Goal: Find specific page/section: Find specific page/section

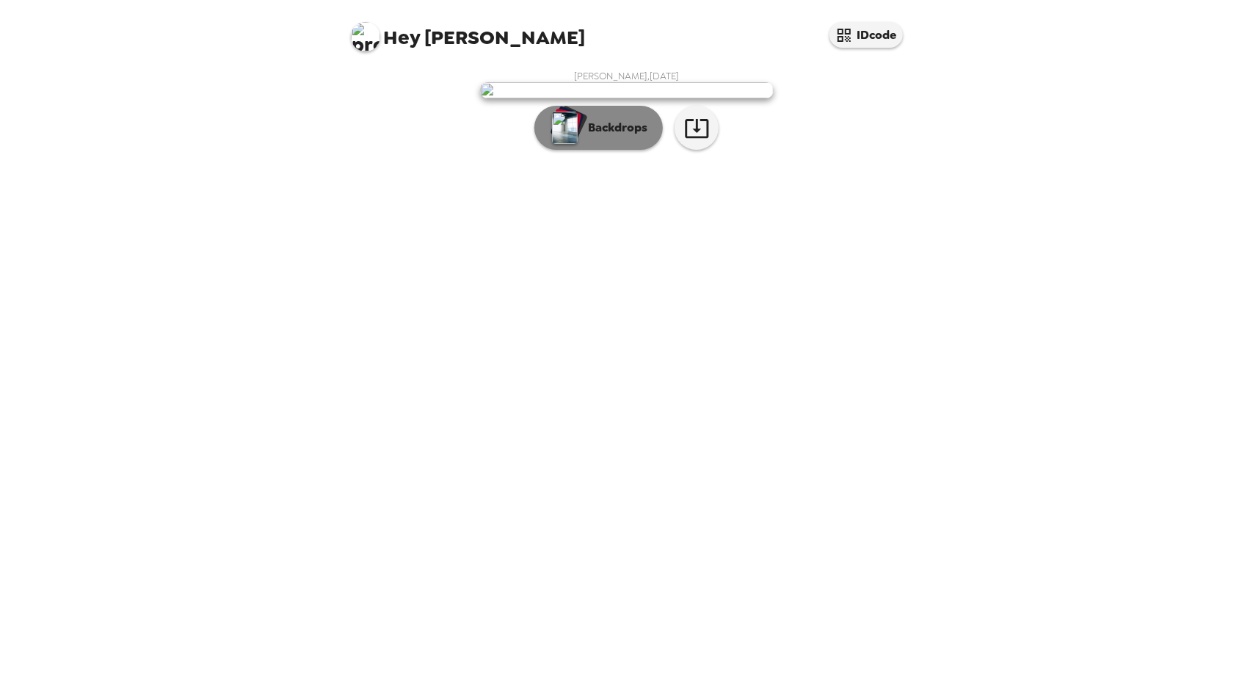
click at [599, 137] on p "Backdrops" at bounding box center [614, 128] width 67 height 18
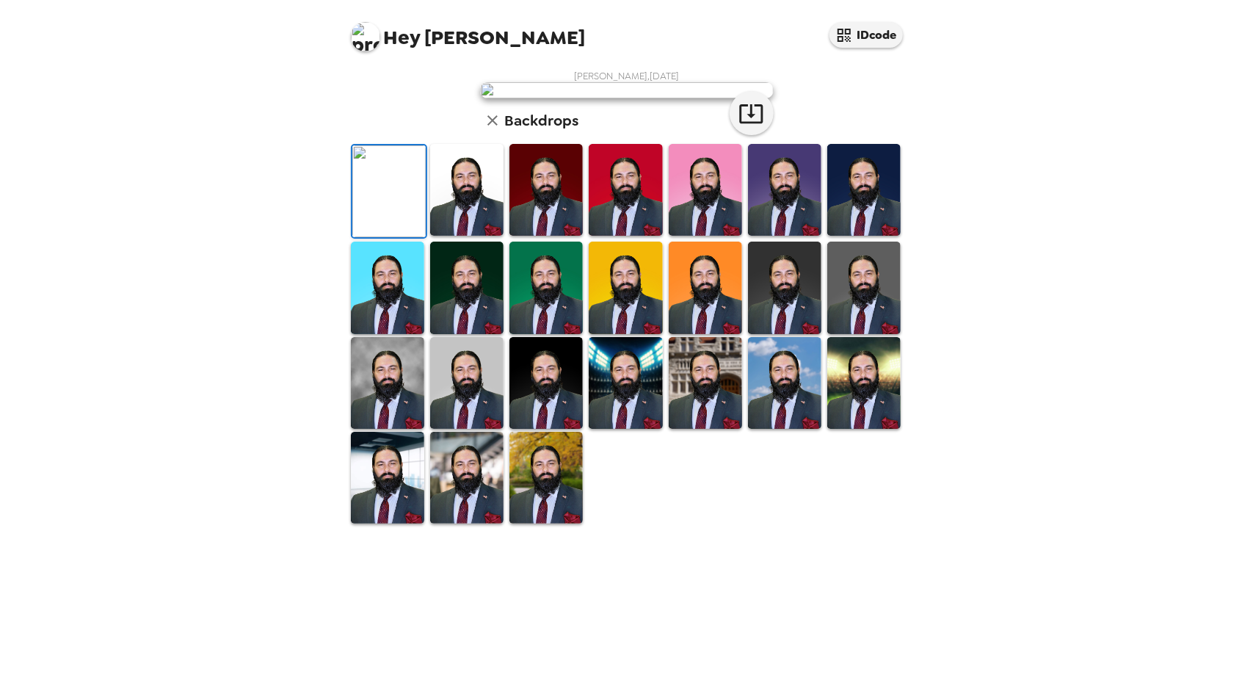
scroll to position [55, 0]
click at [541, 236] on img at bounding box center [545, 190] width 73 height 92
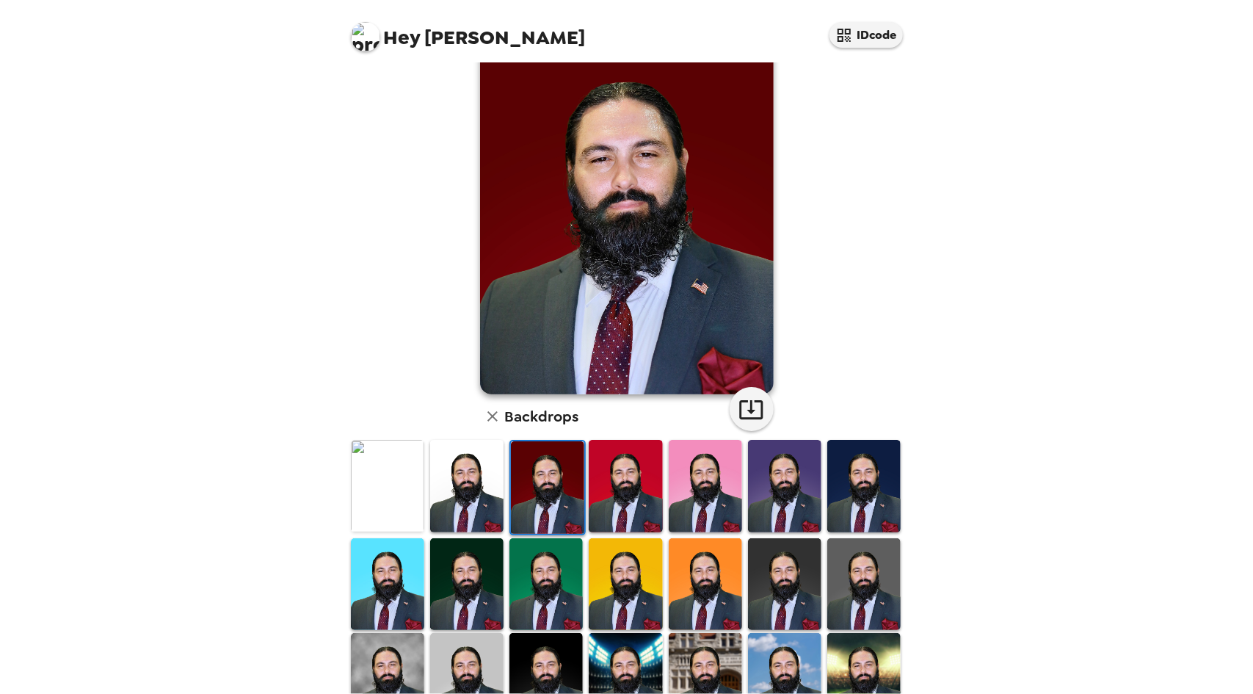
scroll to position [196, 0]
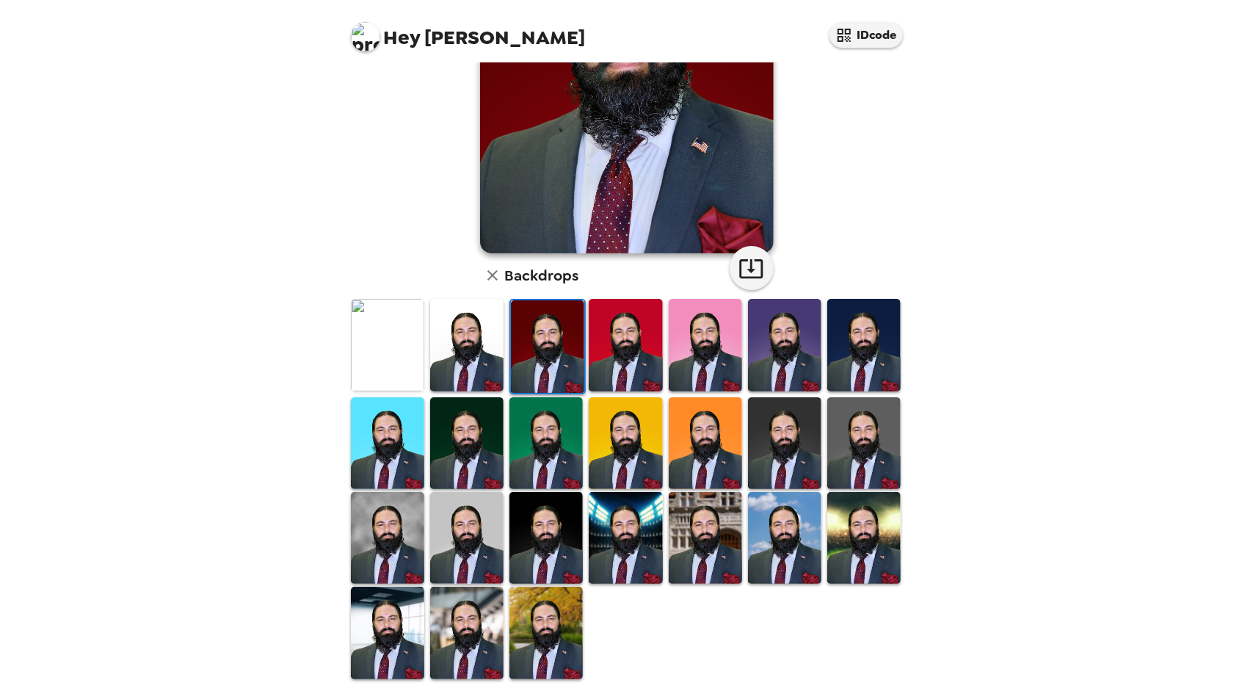
click at [709, 553] on img at bounding box center [705, 538] width 73 height 92
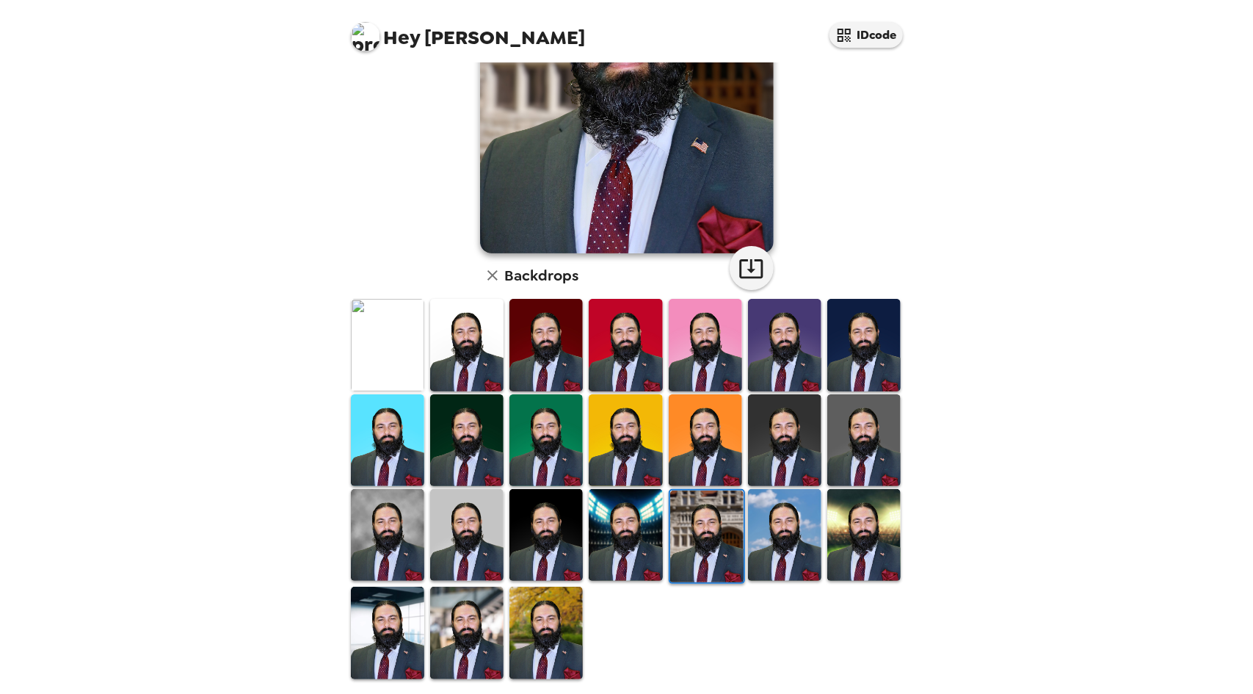
click at [611, 537] on img at bounding box center [625, 535] width 73 height 92
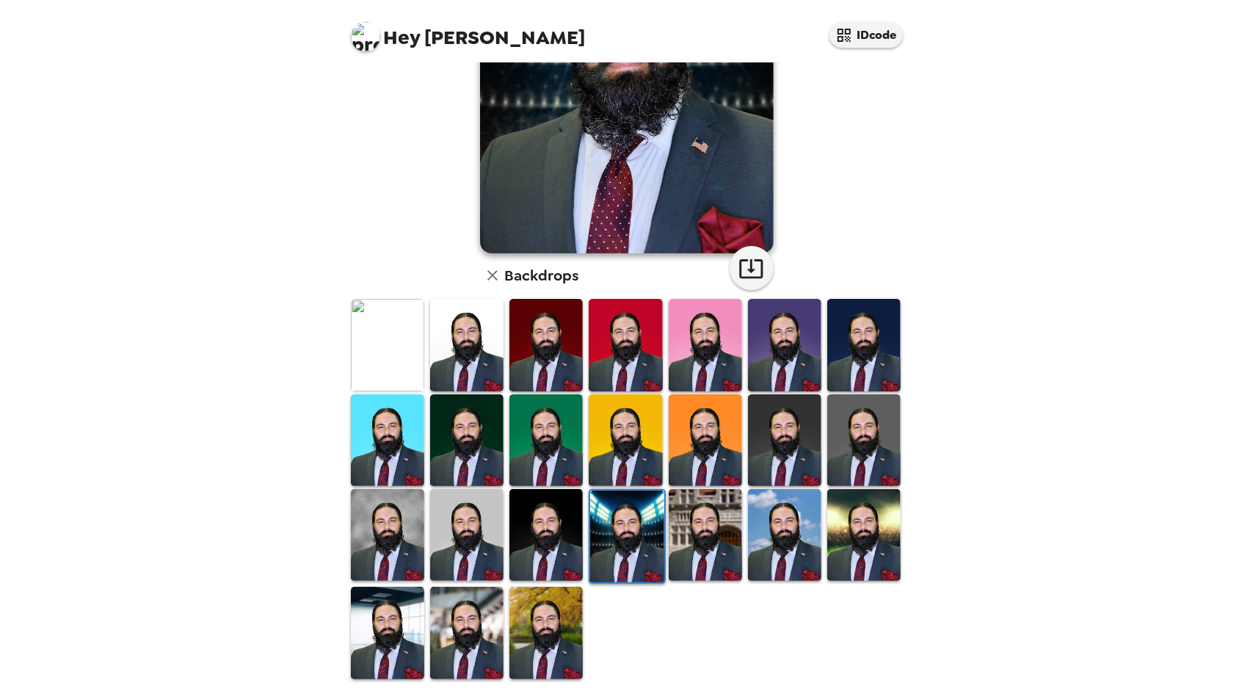
click at [553, 629] on img at bounding box center [545, 633] width 73 height 92
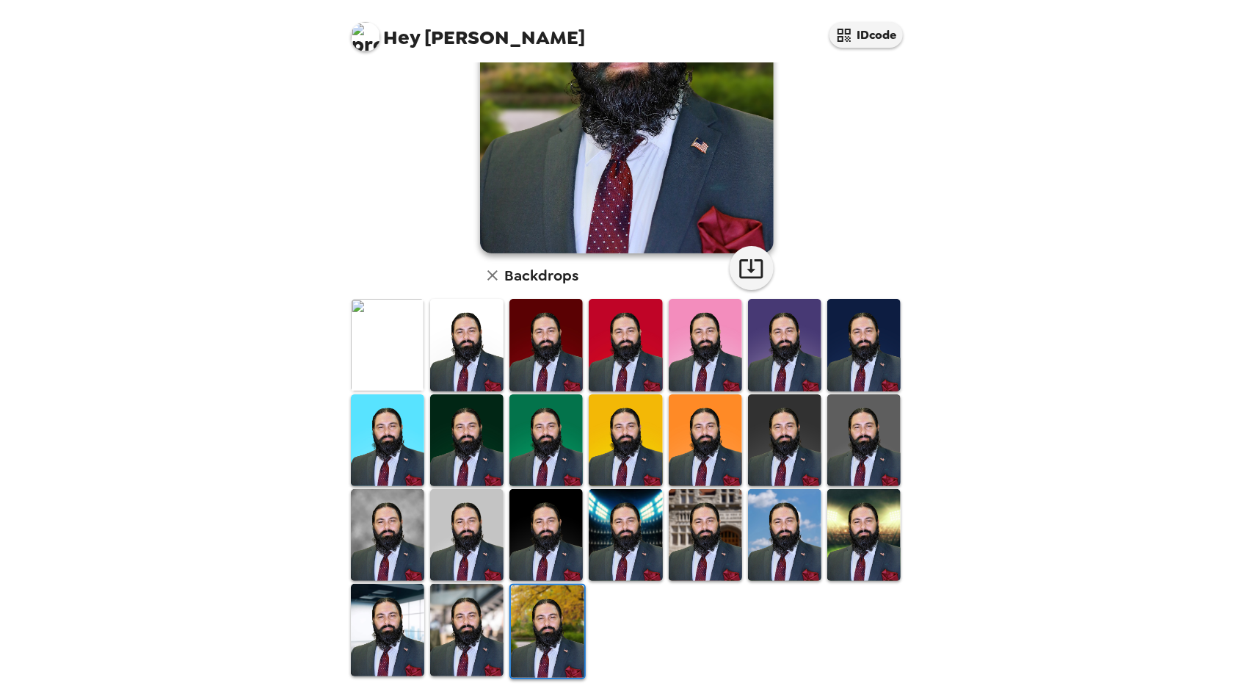
click at [536, 324] on img at bounding box center [545, 345] width 73 height 92
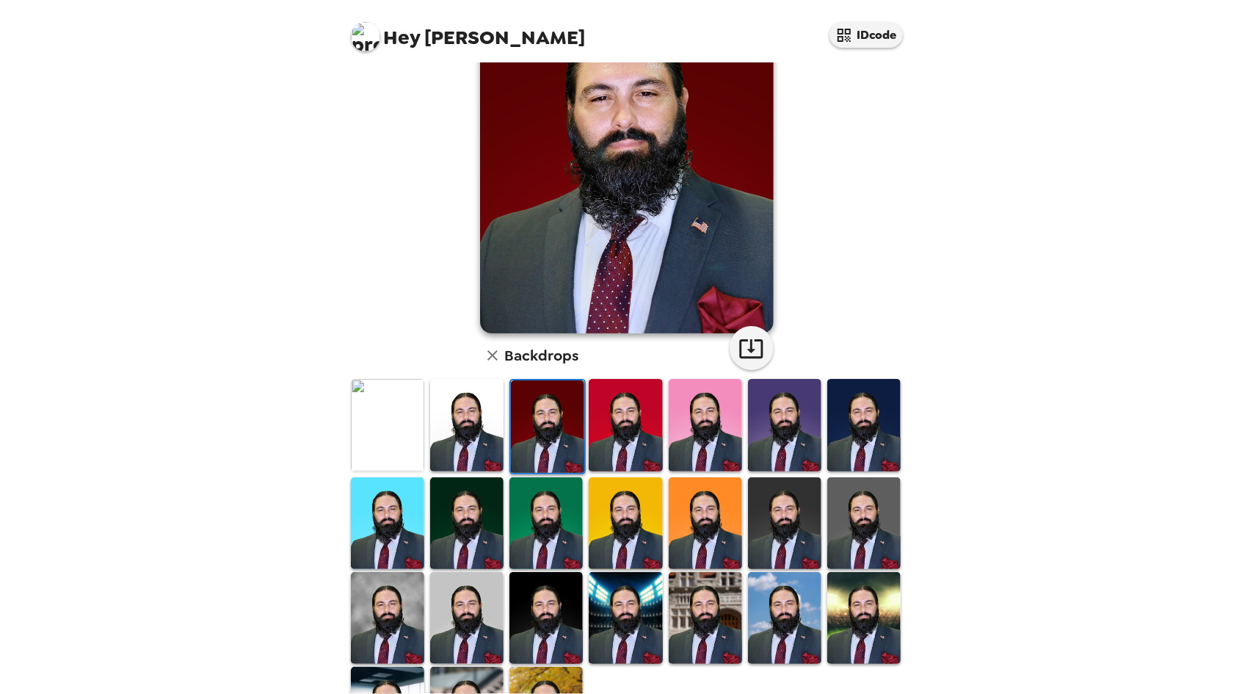
scroll to position [126, 0]
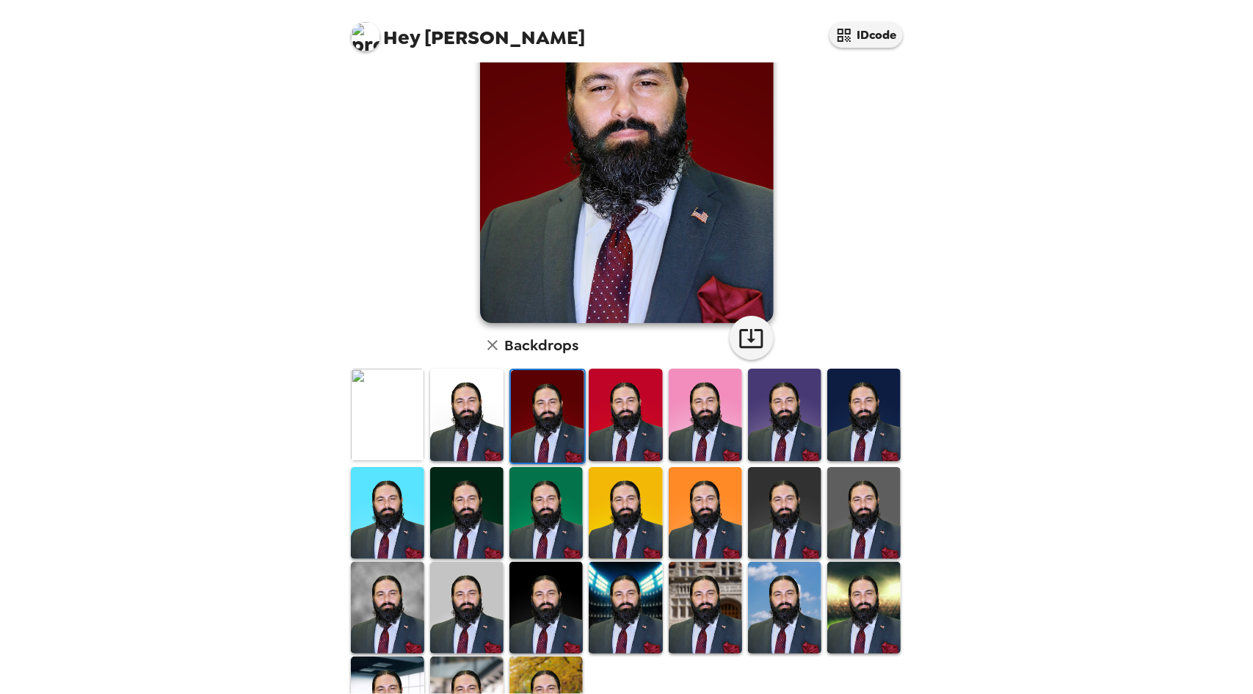
click at [381, 403] on img at bounding box center [387, 415] width 73 height 92
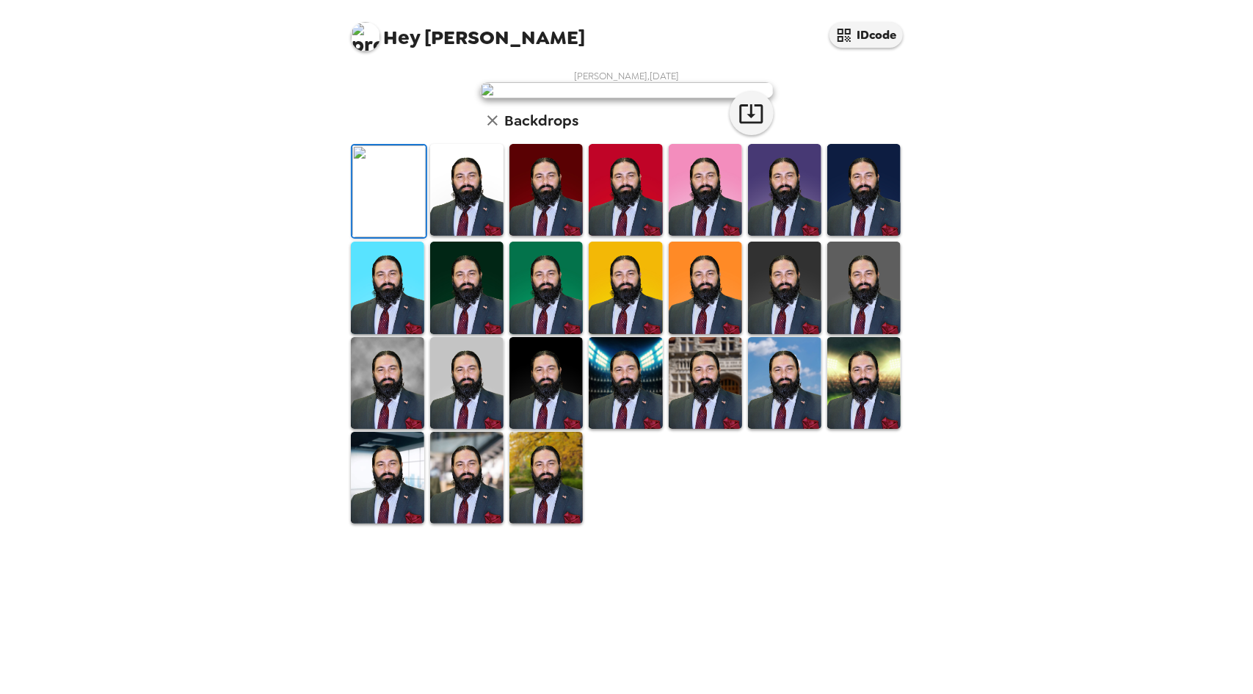
scroll to position [98, 0]
click at [473, 236] on img at bounding box center [466, 190] width 73 height 92
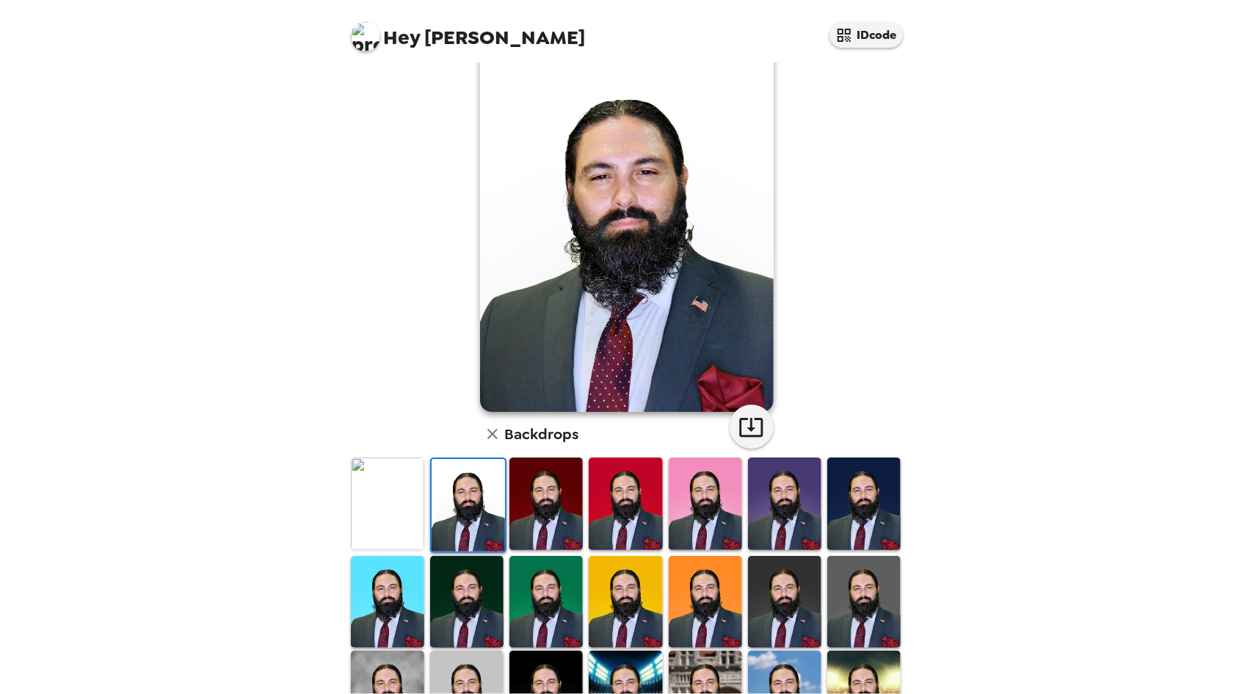
scroll to position [37, 0]
click at [519, 487] on img at bounding box center [545, 504] width 73 height 92
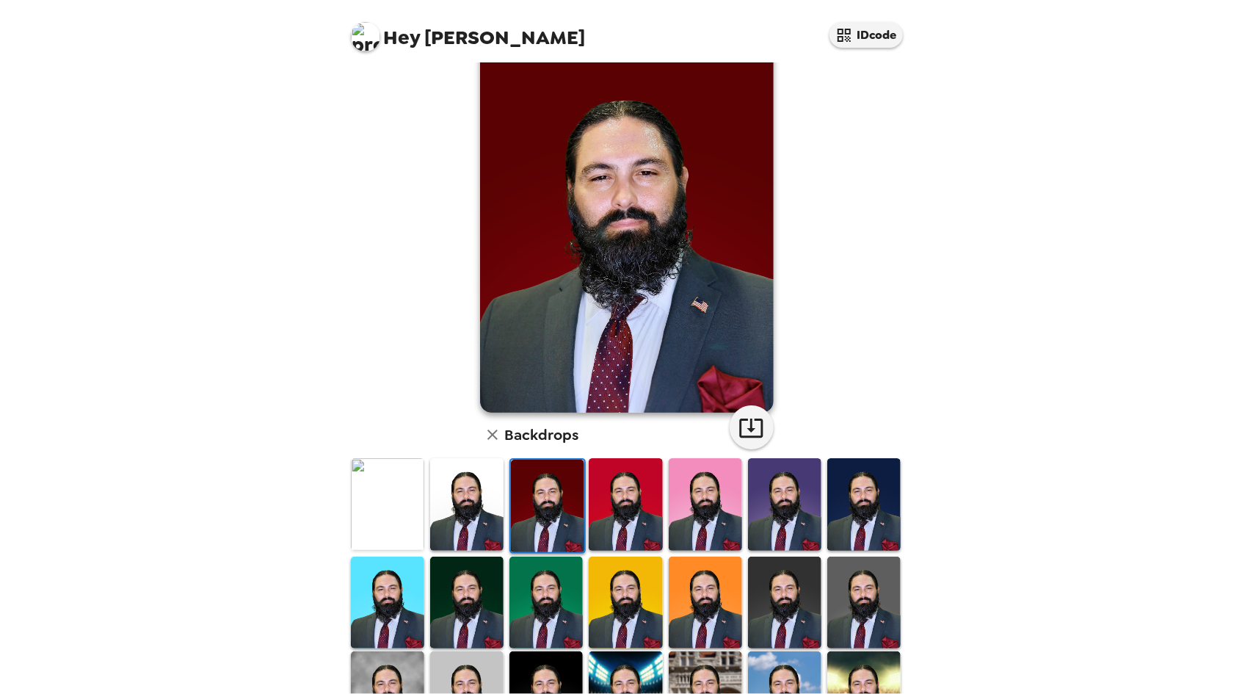
click at [519, 487] on img at bounding box center [547, 506] width 73 height 92
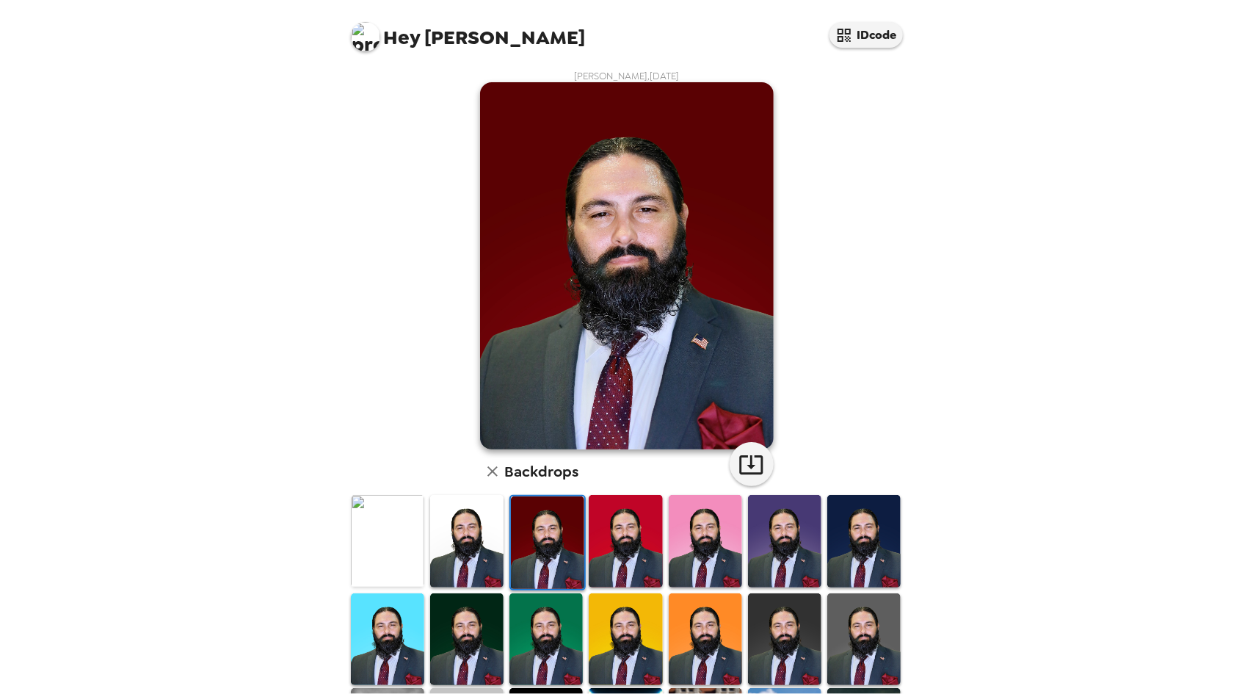
scroll to position [37, 0]
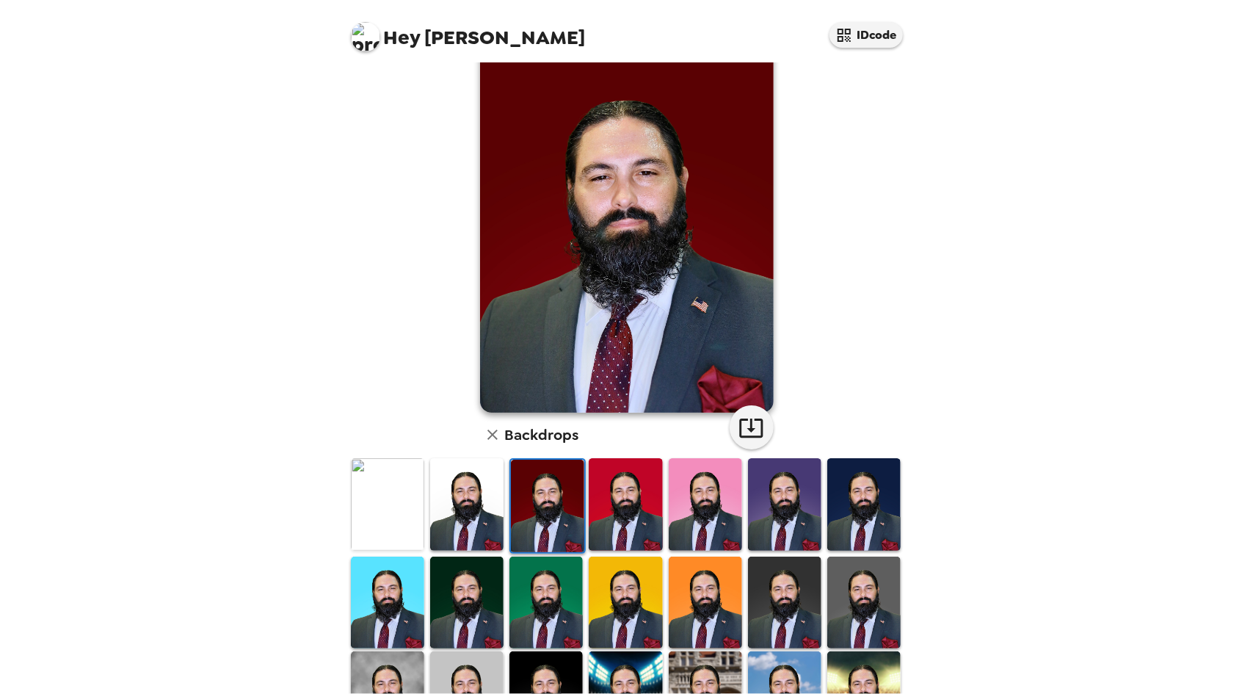
click at [882, 496] on img at bounding box center [863, 504] width 73 height 92
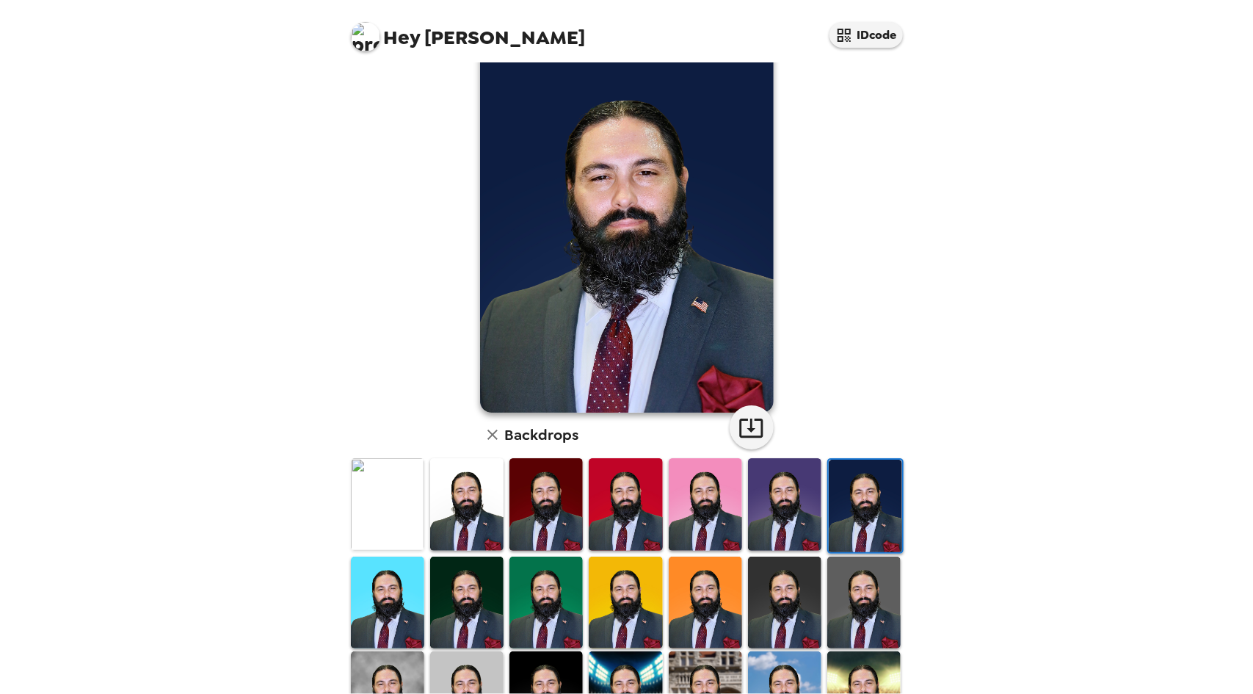
click at [687, 612] on img at bounding box center [705, 602] width 73 height 92
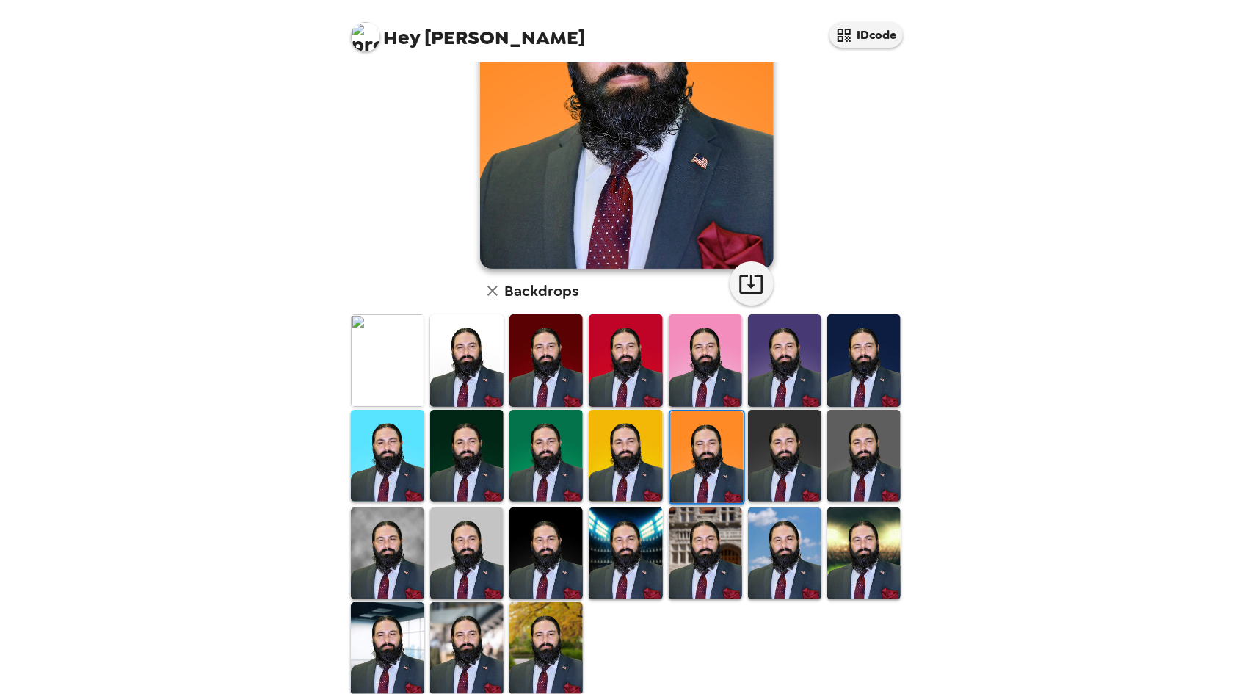
scroll to position [179, 0]
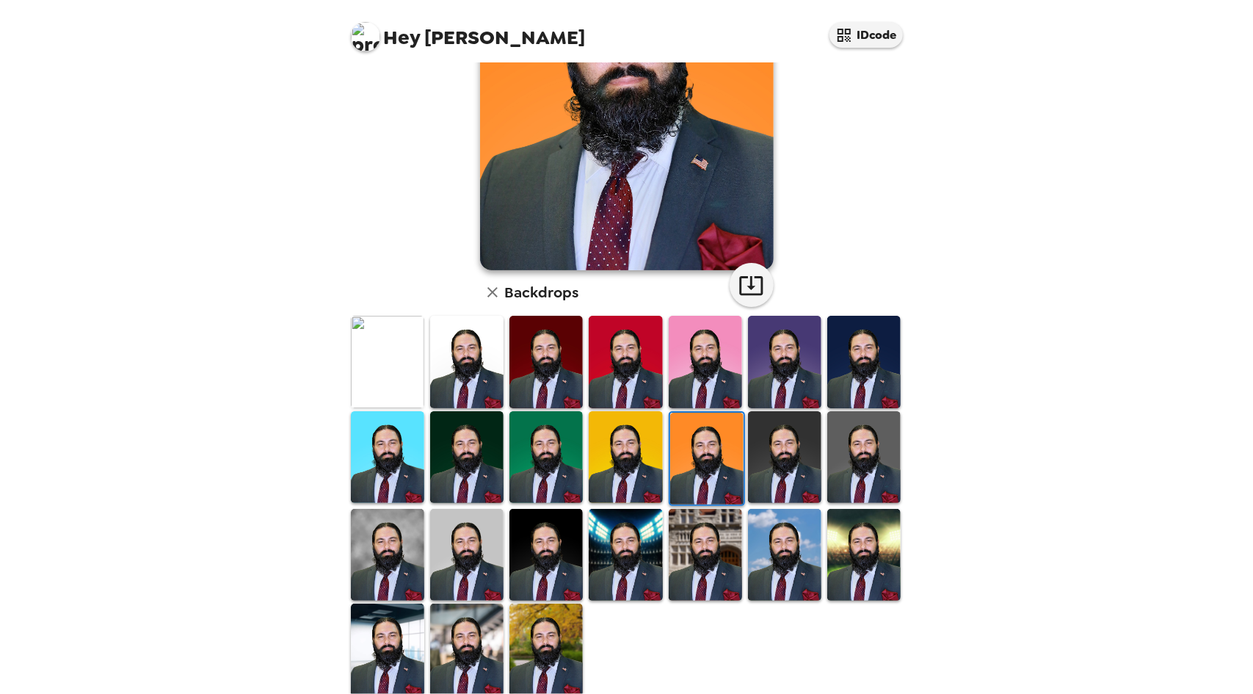
click at [784, 540] on img at bounding box center [784, 555] width 73 height 92
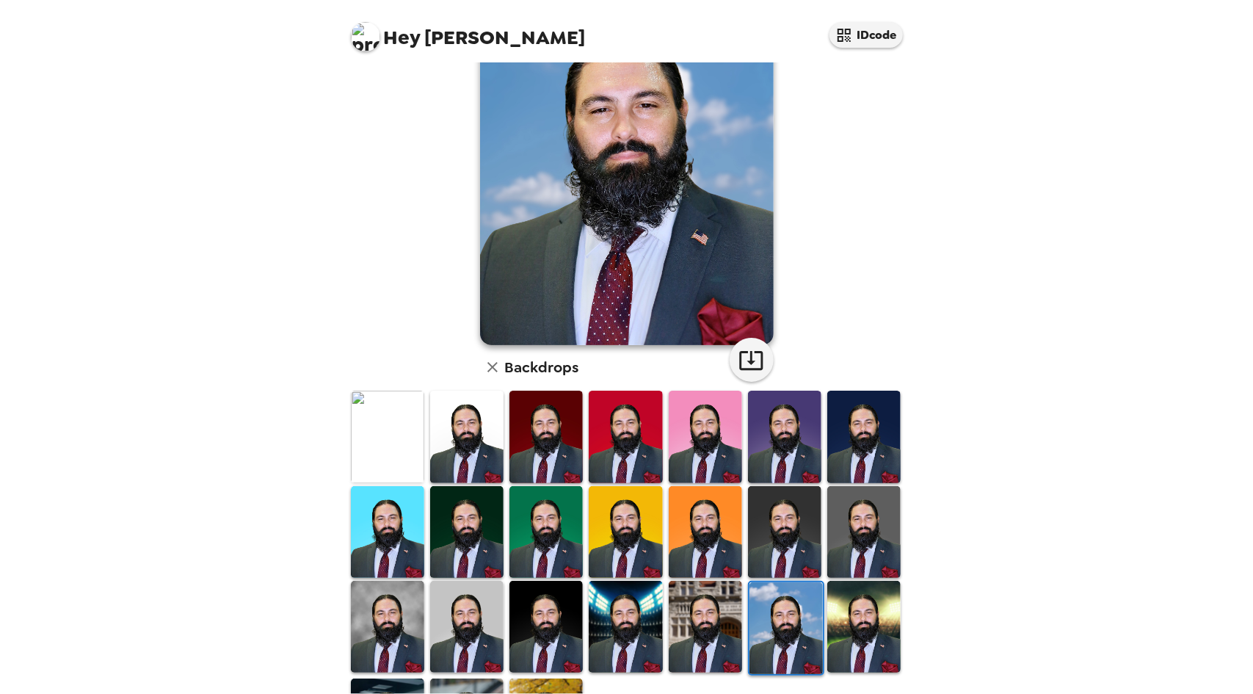
scroll to position [119, 0]
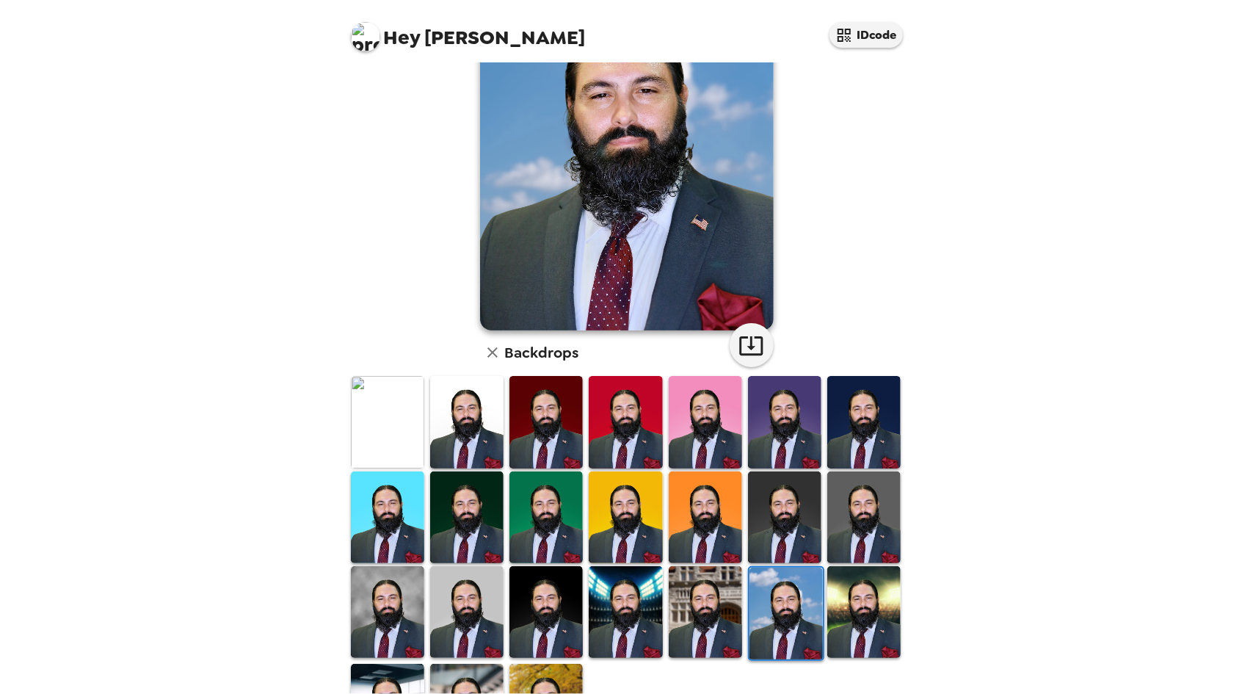
click at [854, 612] on img at bounding box center [863, 612] width 73 height 92
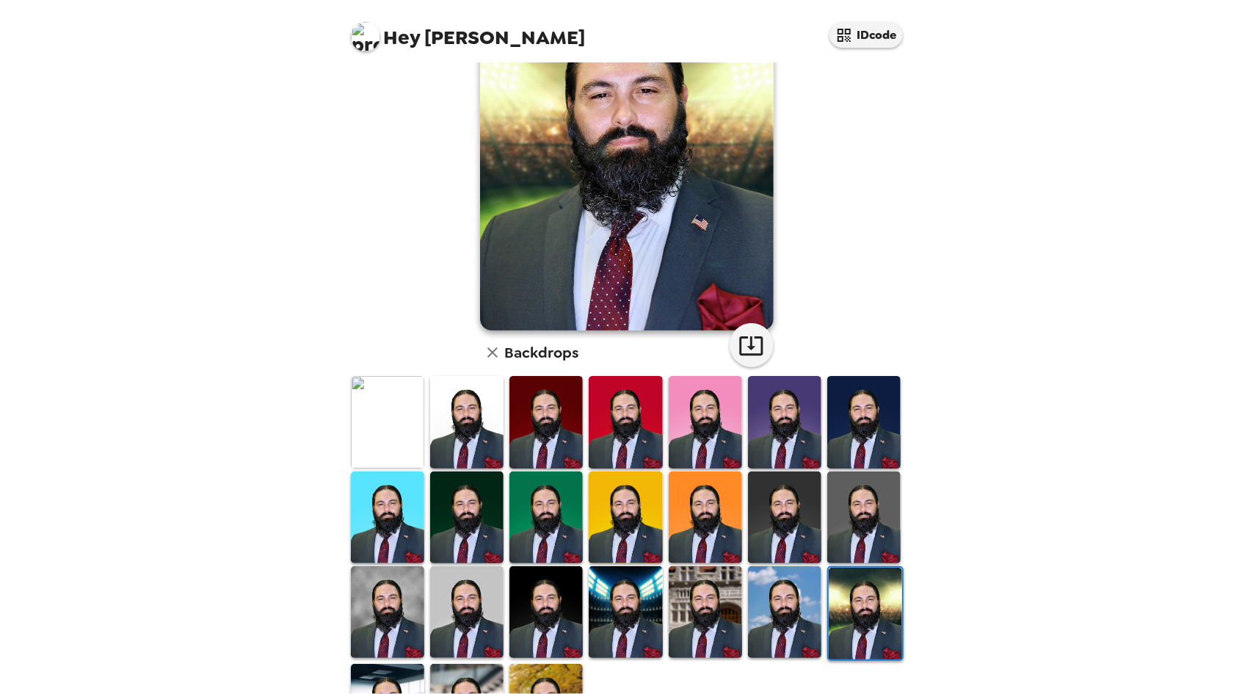
click at [680, 598] on img at bounding box center [705, 612] width 73 height 92
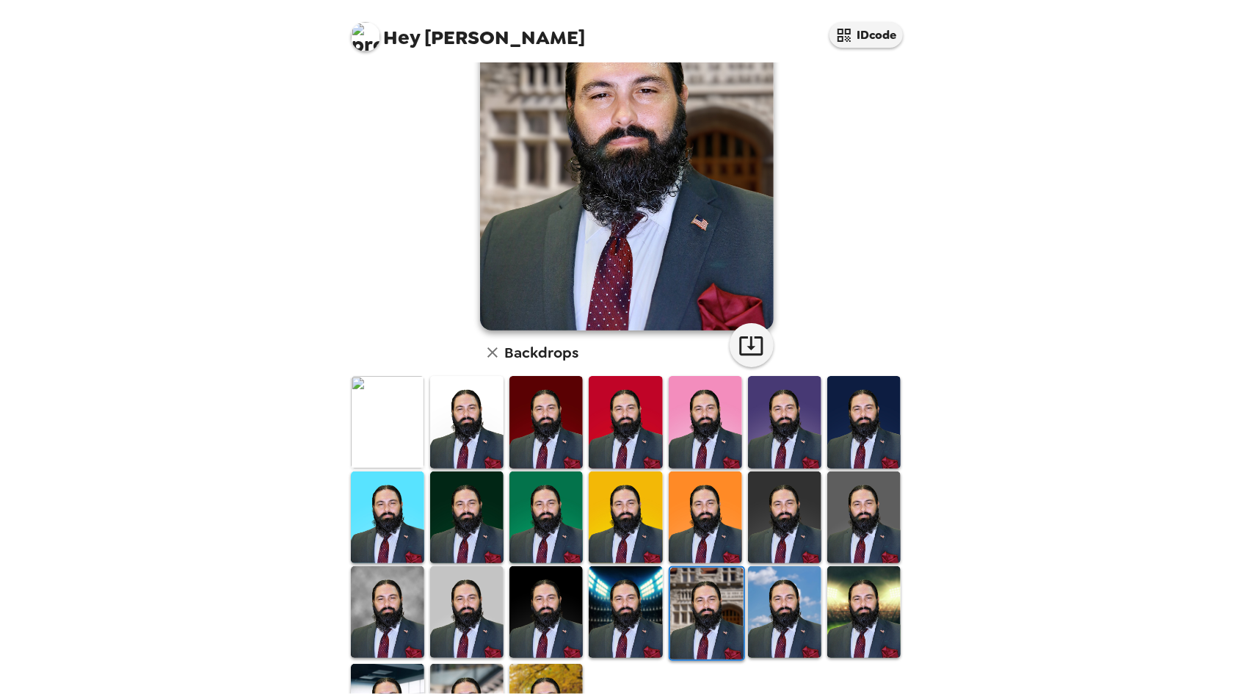
click at [554, 591] on img at bounding box center [545, 612] width 73 height 92
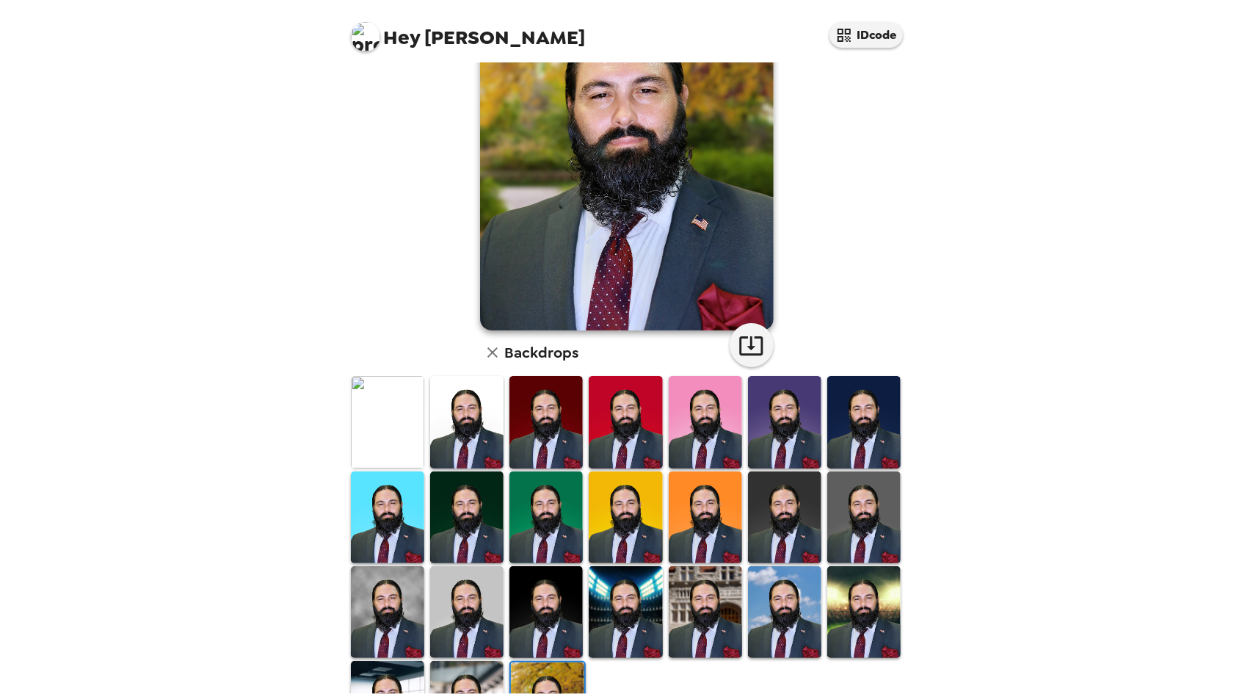
click at [467, 679] on img at bounding box center [466, 707] width 73 height 92
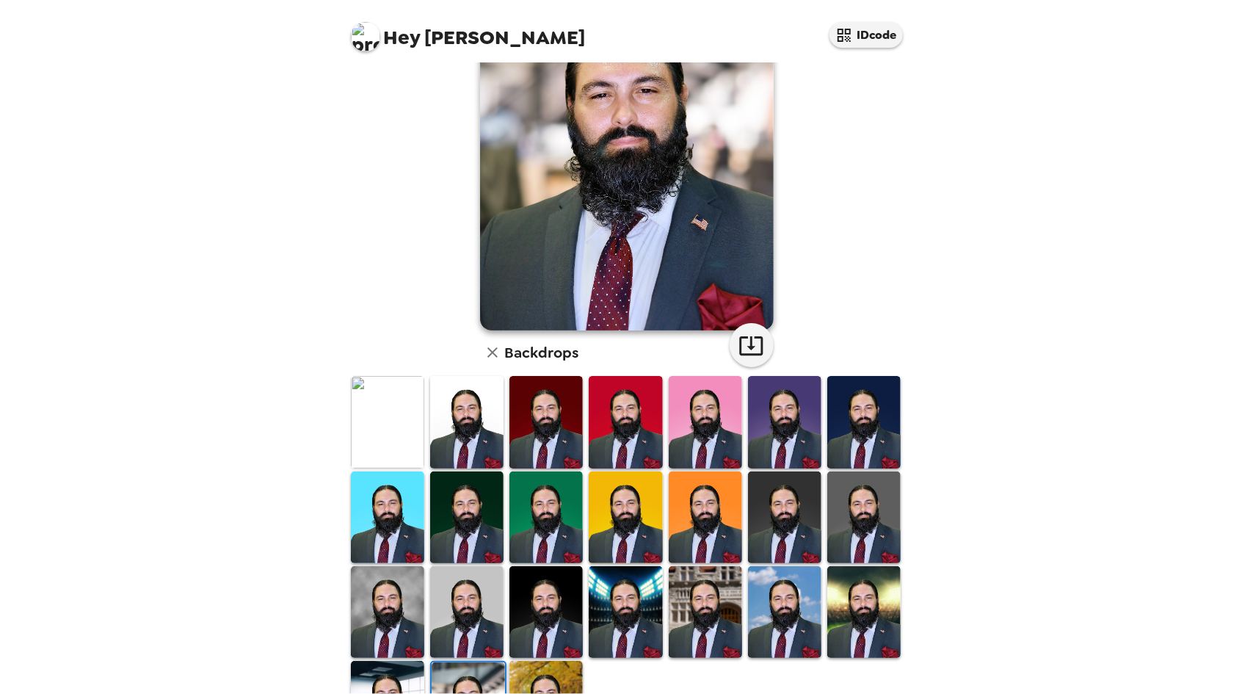
click at [537, 489] on img at bounding box center [545, 517] width 73 height 92
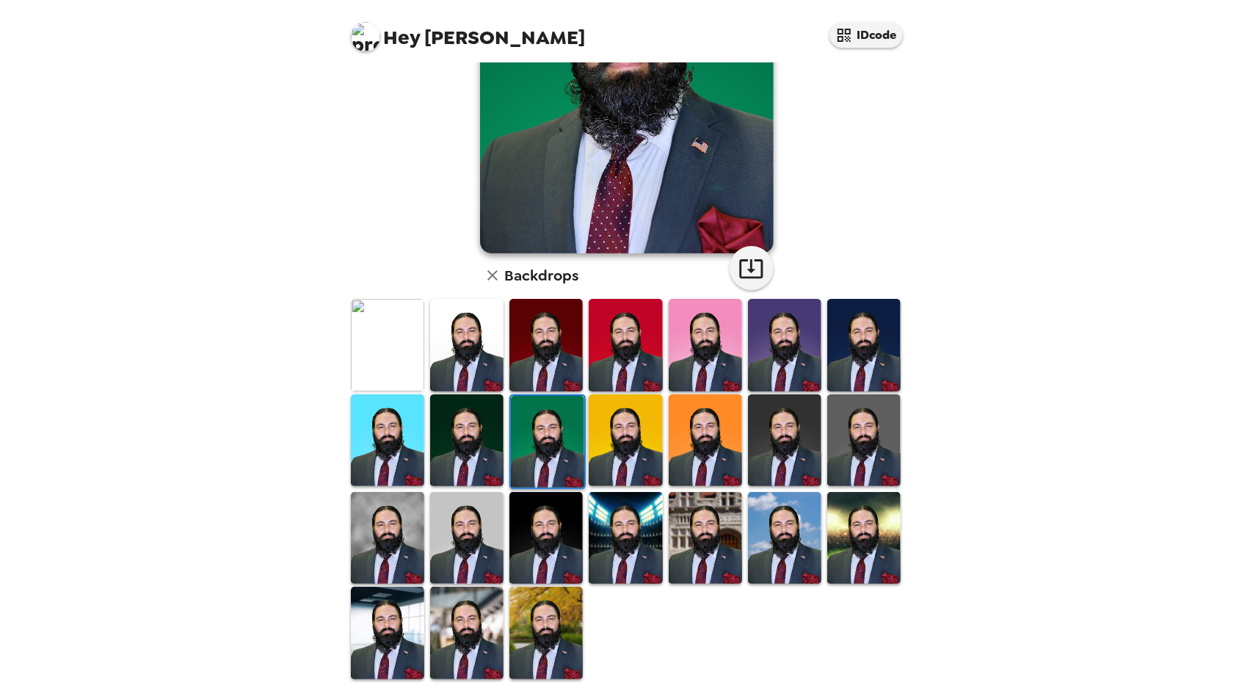
scroll to position [0, 0]
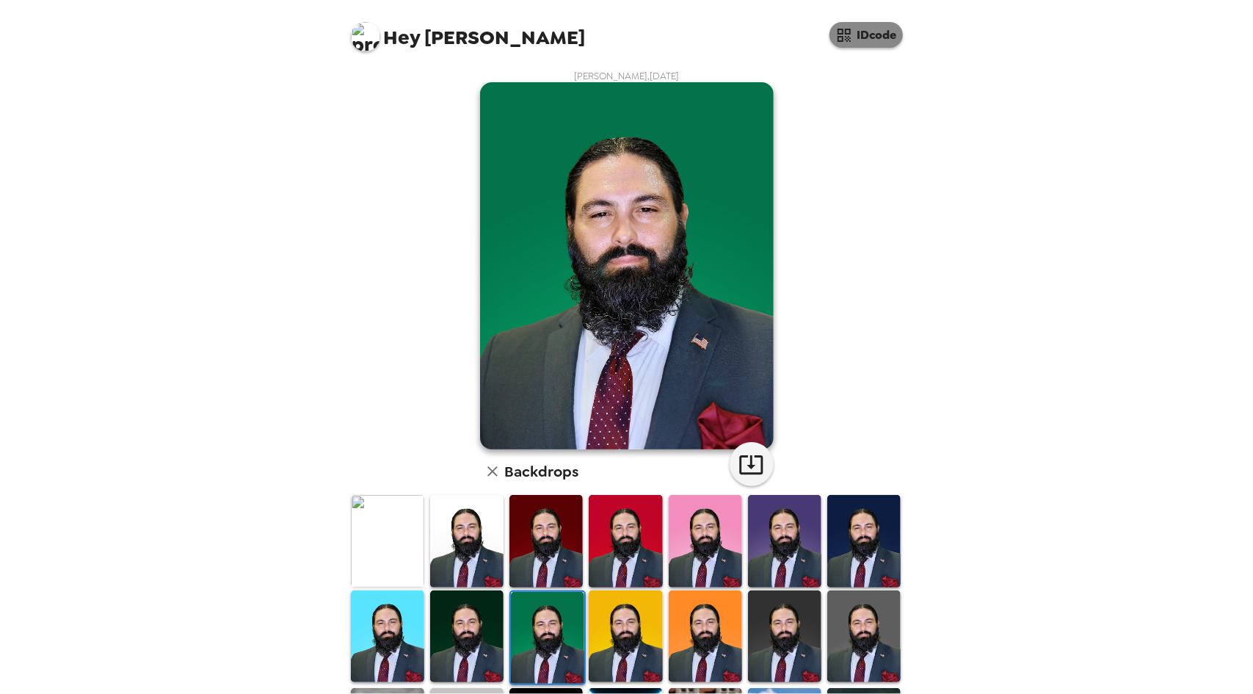
click at [863, 22] on button "IDcode" at bounding box center [866, 35] width 73 height 26
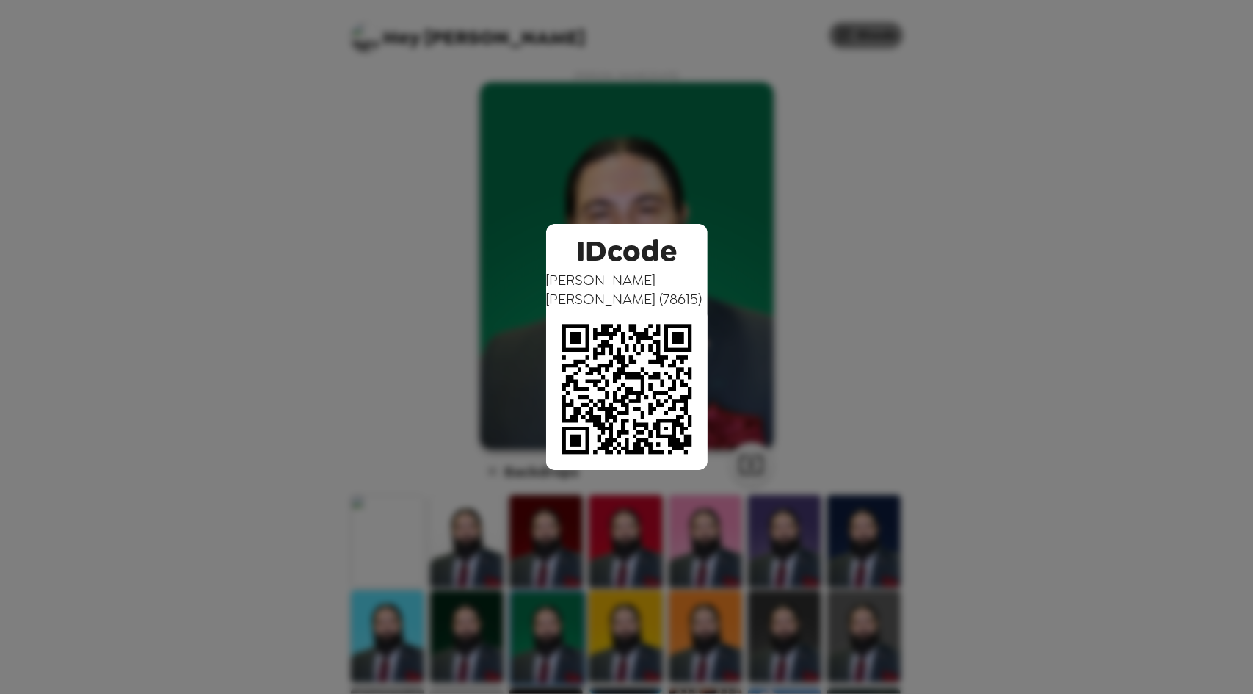
click at [863, 22] on div "IDcode [PERSON_NAME] ( 78615 )" at bounding box center [626, 347] width 1253 height 694
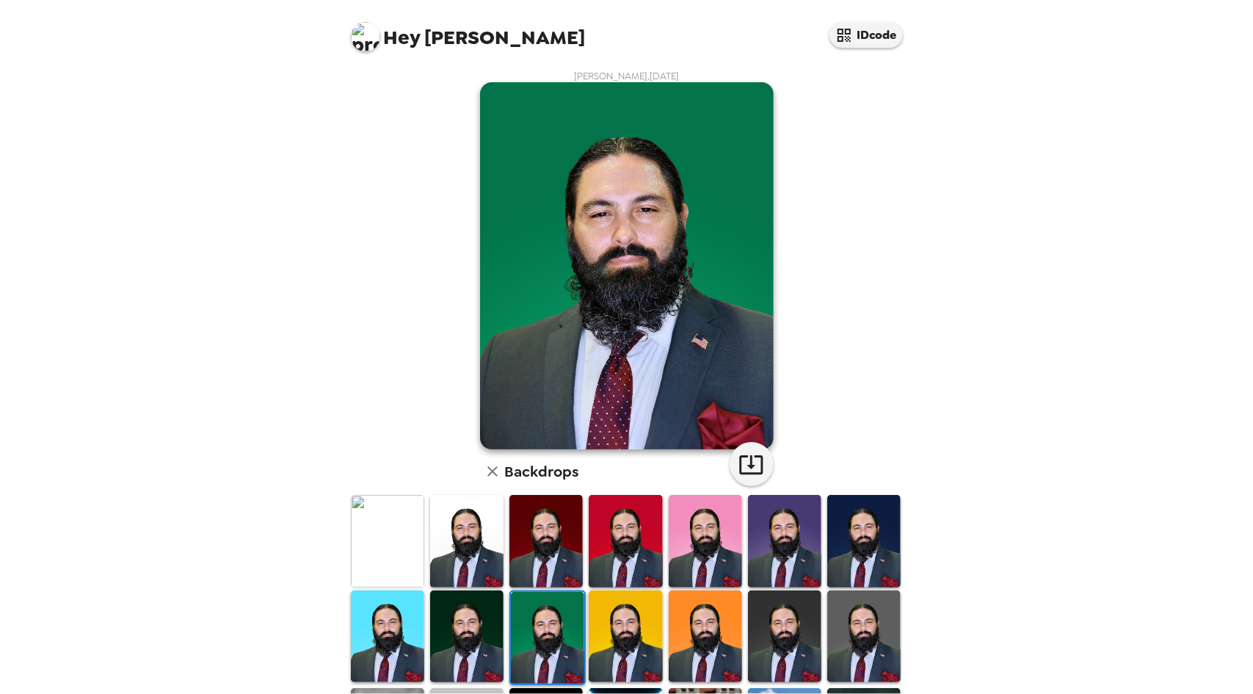
click at [716, 249] on img at bounding box center [627, 265] width 294 height 367
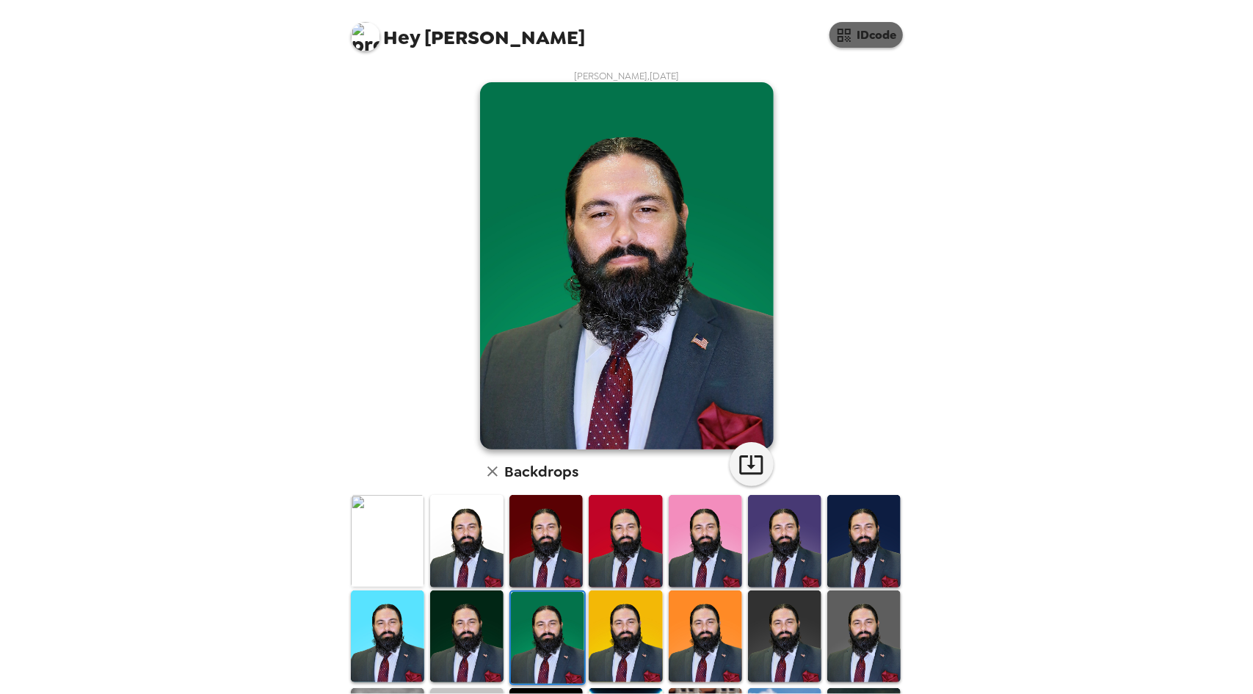
click at [880, 38] on button "IDcode" at bounding box center [866, 35] width 73 height 26
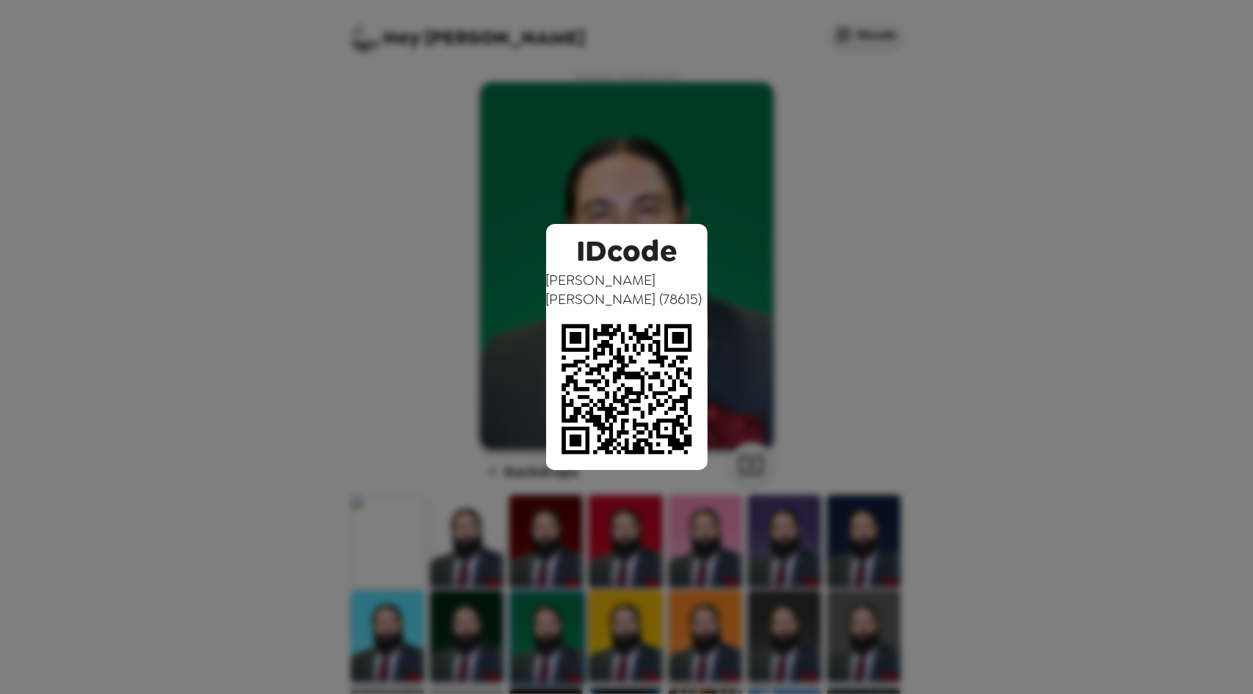
click at [578, 378] on img at bounding box center [627, 389] width 162 height 162
click at [227, 271] on div "IDcode [PERSON_NAME] ( 78615 )" at bounding box center [626, 347] width 1253 height 694
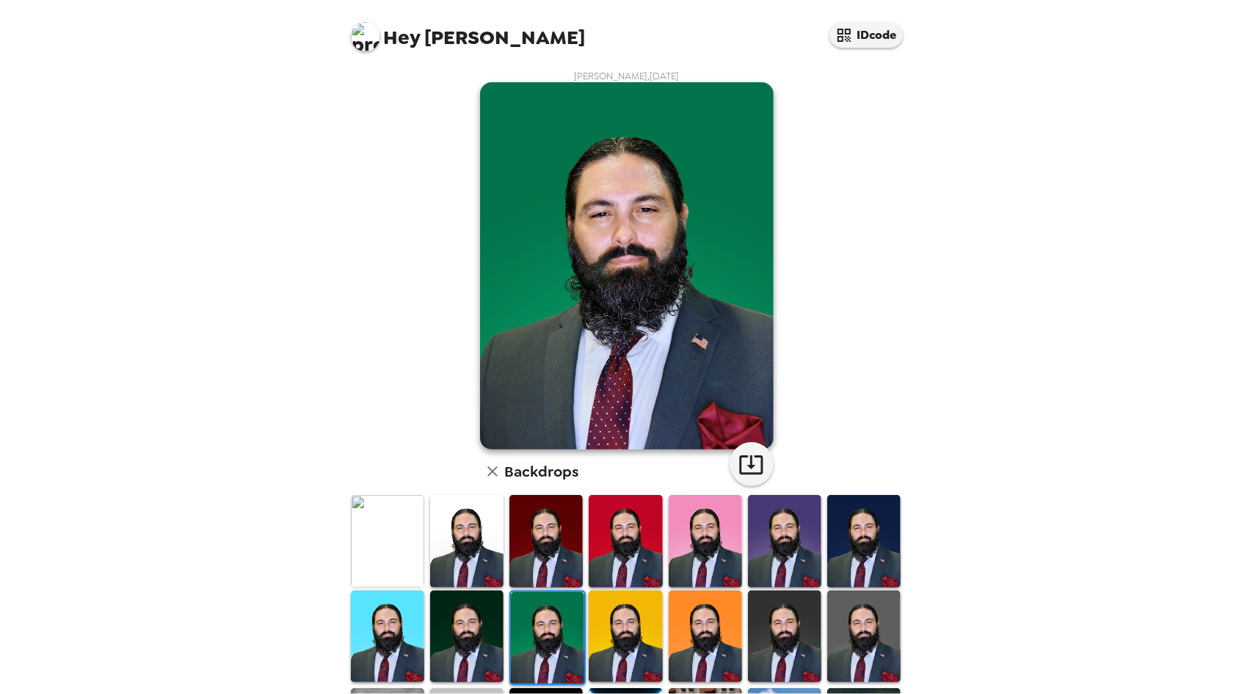
click at [227, 271] on div "Hey [PERSON_NAME] IDcode [PERSON_NAME] , [DATE] Backdrops" at bounding box center [626, 347] width 1253 height 694
click at [762, 470] on button "button" at bounding box center [752, 464] width 44 height 44
